Goal: Information Seeking & Learning: Learn about a topic

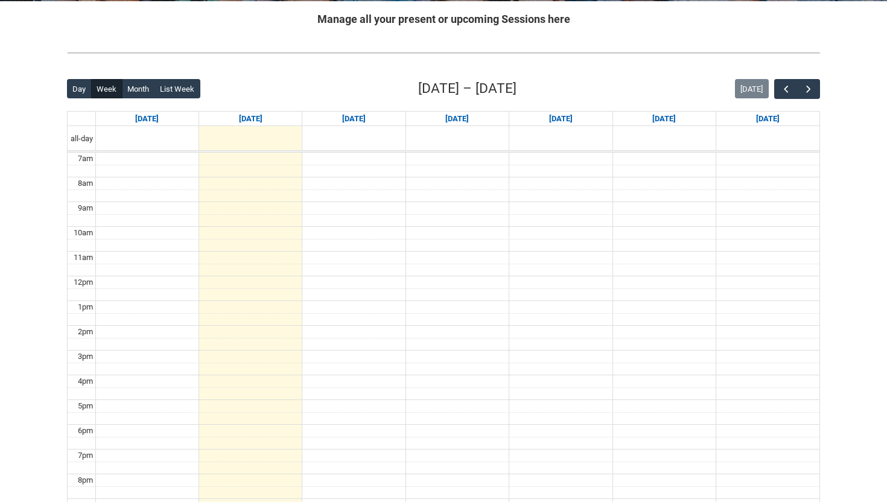
scroll to position [247, 0]
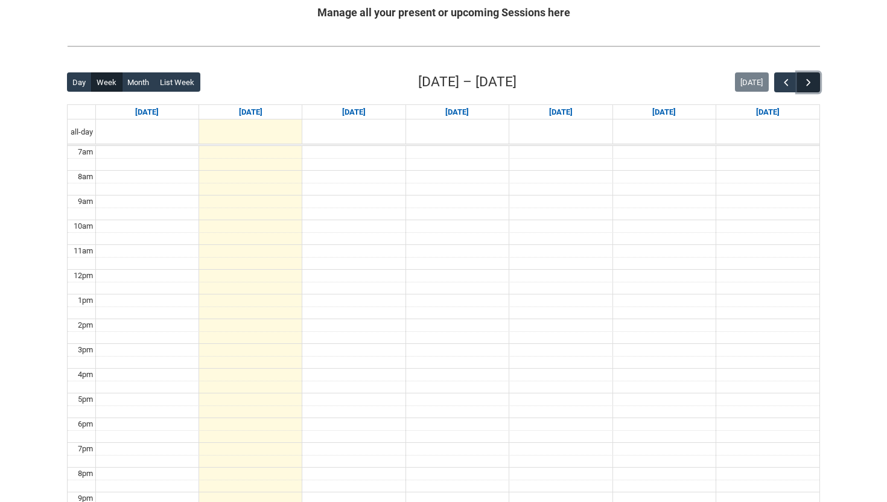
click at [805, 81] on span "button" at bounding box center [808, 83] width 12 height 12
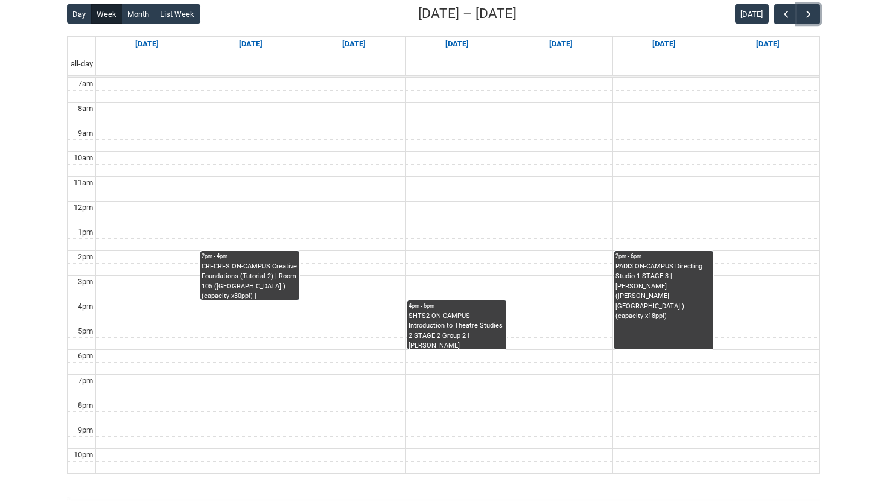
scroll to position [315, 0]
click at [465, 332] on div "SHTS2 ON-CAMPUS Introduction to Theatre Studies 2 STAGE 2 Group 2 | Draper (Cro…" at bounding box center [456, 330] width 96 height 38
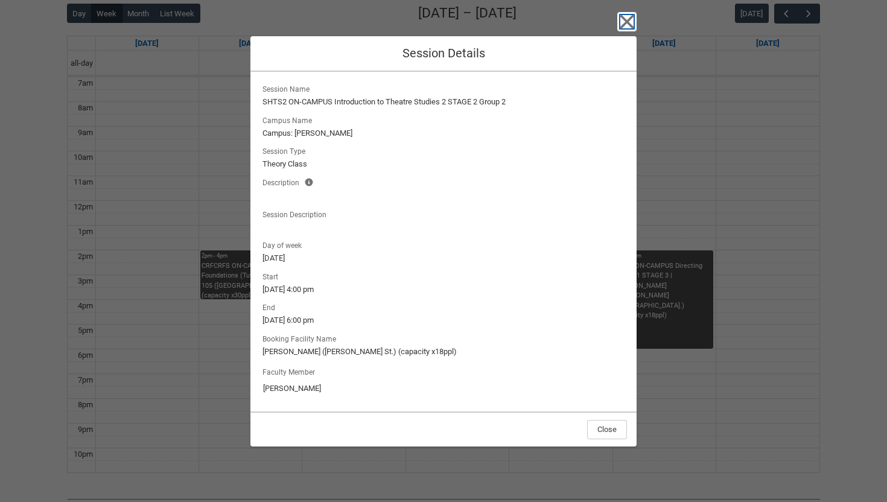
click at [630, 16] on icon "button" at bounding box center [627, 22] width 14 height 14
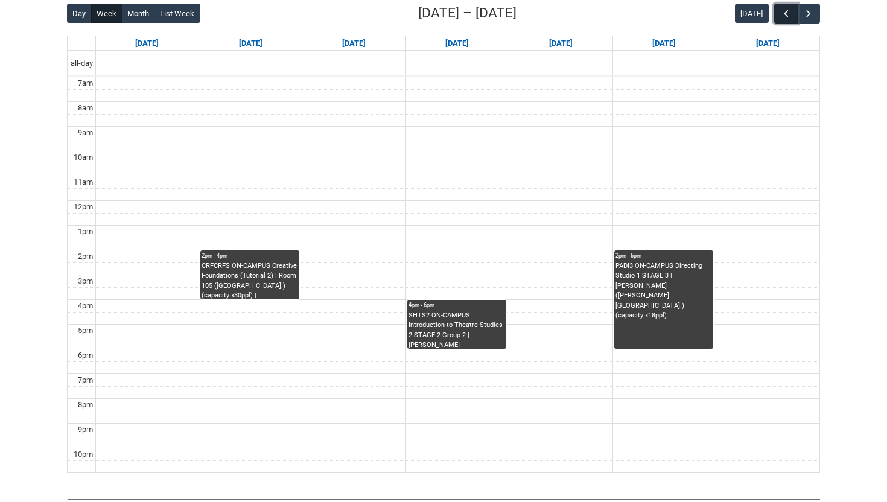
click at [783, 10] on span "button" at bounding box center [786, 14] width 12 height 12
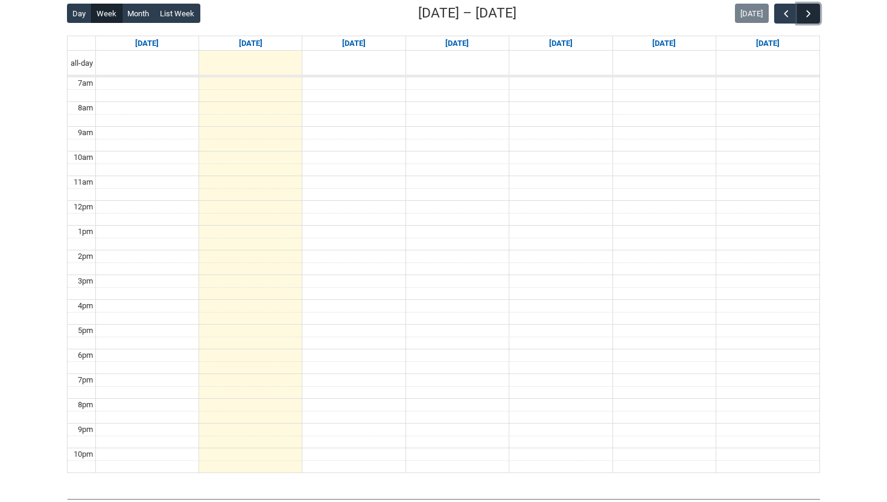
click at [809, 10] on span "button" at bounding box center [808, 14] width 12 height 12
